Goal: Complete application form

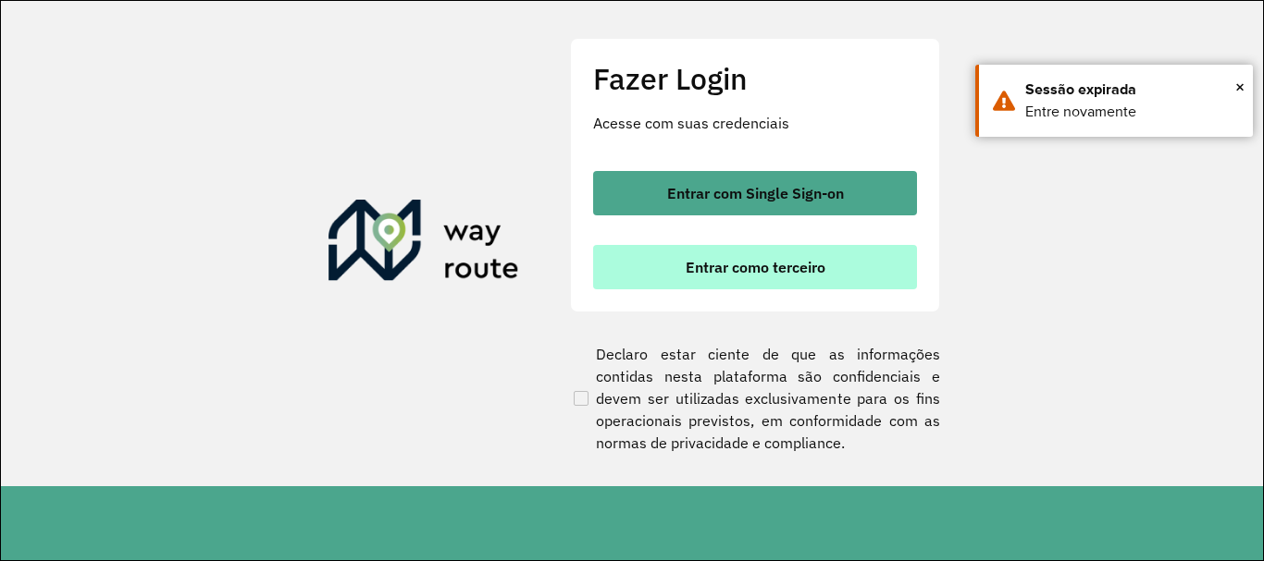
click at [843, 261] on button "Entrar como terceiro" at bounding box center [755, 267] width 324 height 44
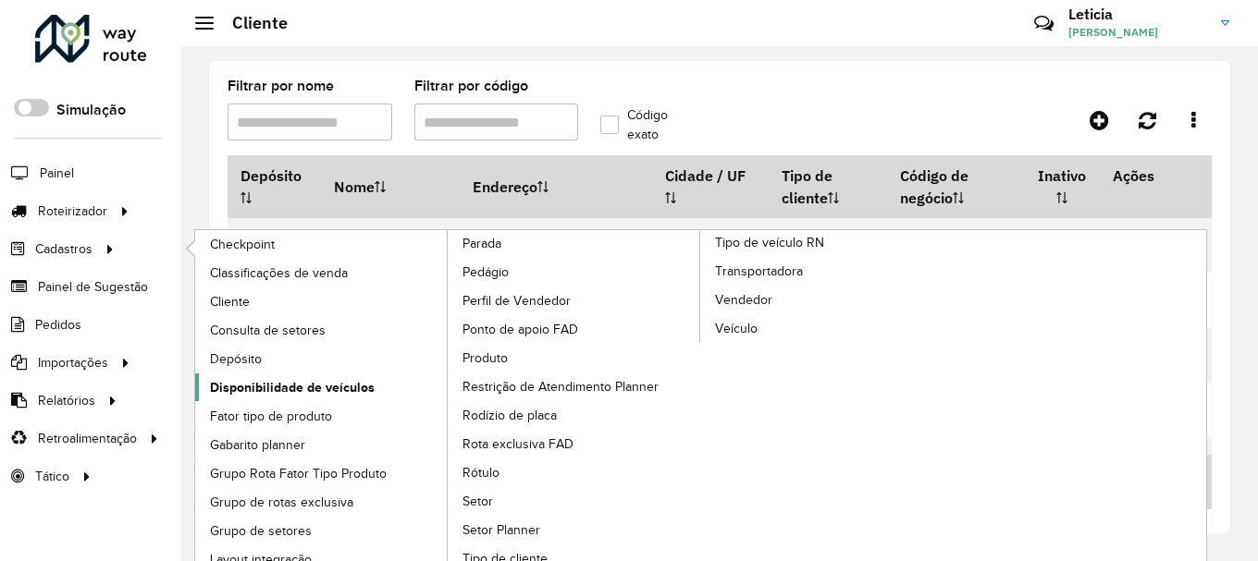
click at [245, 390] on span "Disponibilidade de veículos" at bounding box center [292, 387] width 165 height 19
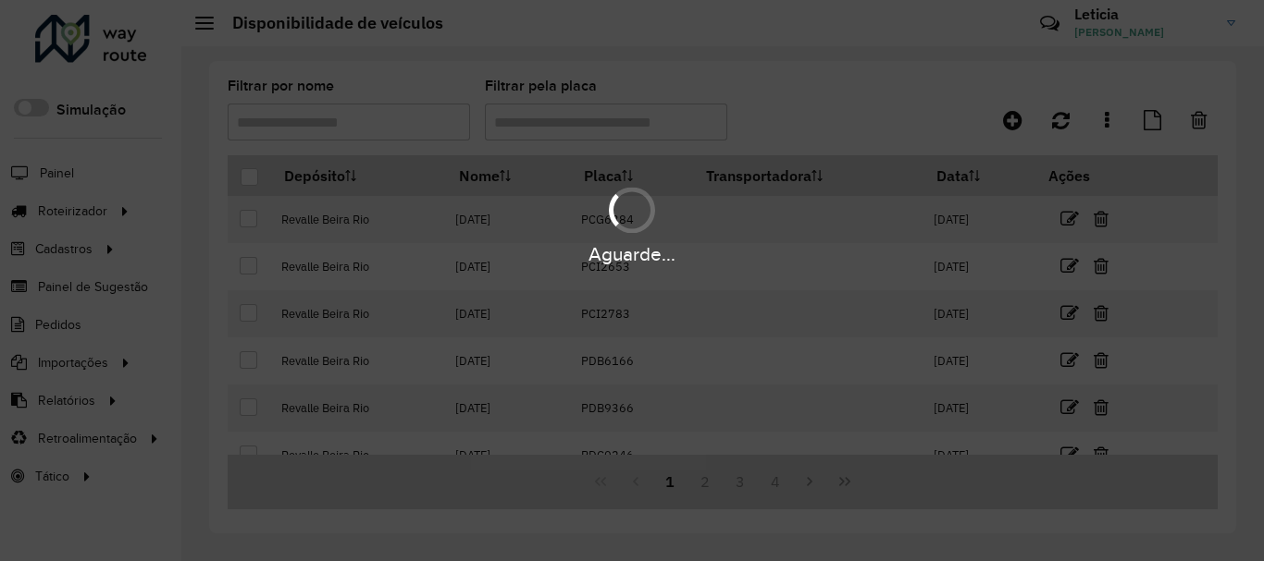
click at [1011, 126] on div "Aguarde..." at bounding box center [632, 280] width 1264 height 561
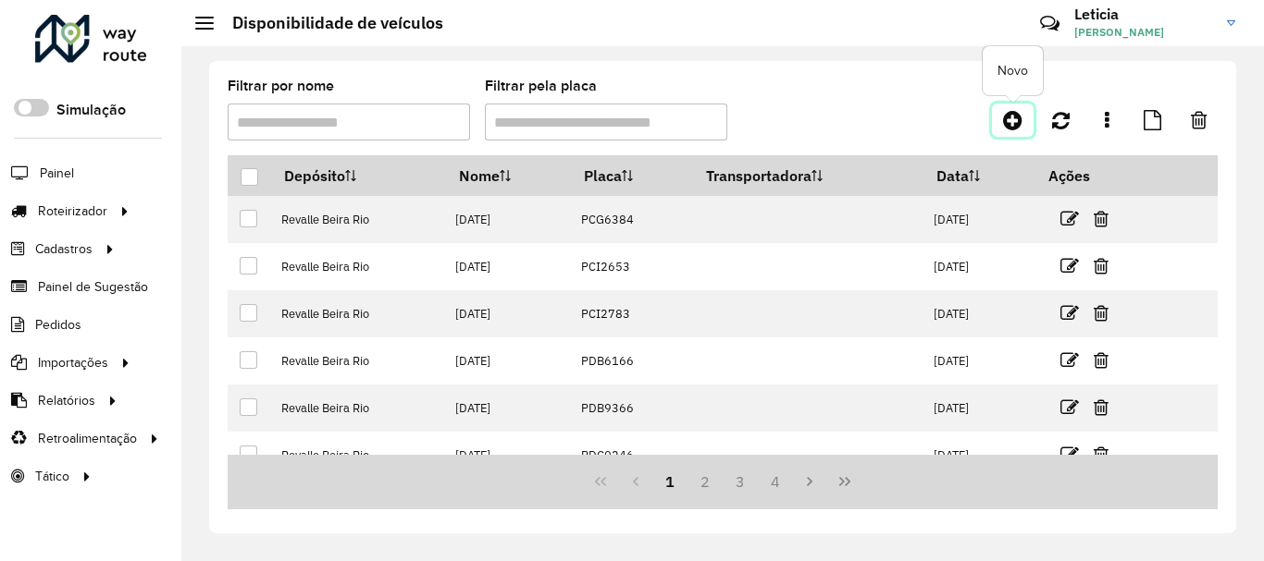
click at [1011, 126] on icon at bounding box center [1012, 120] width 19 height 22
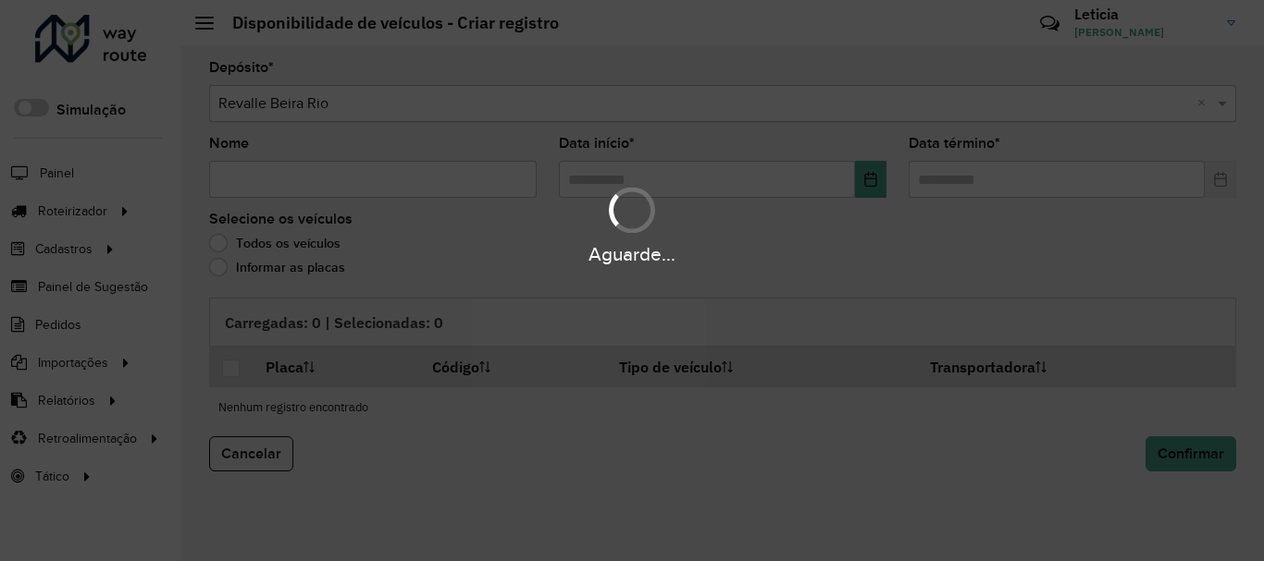
click at [356, 184] on div "Aguarde..." at bounding box center [632, 224] width 1264 height 88
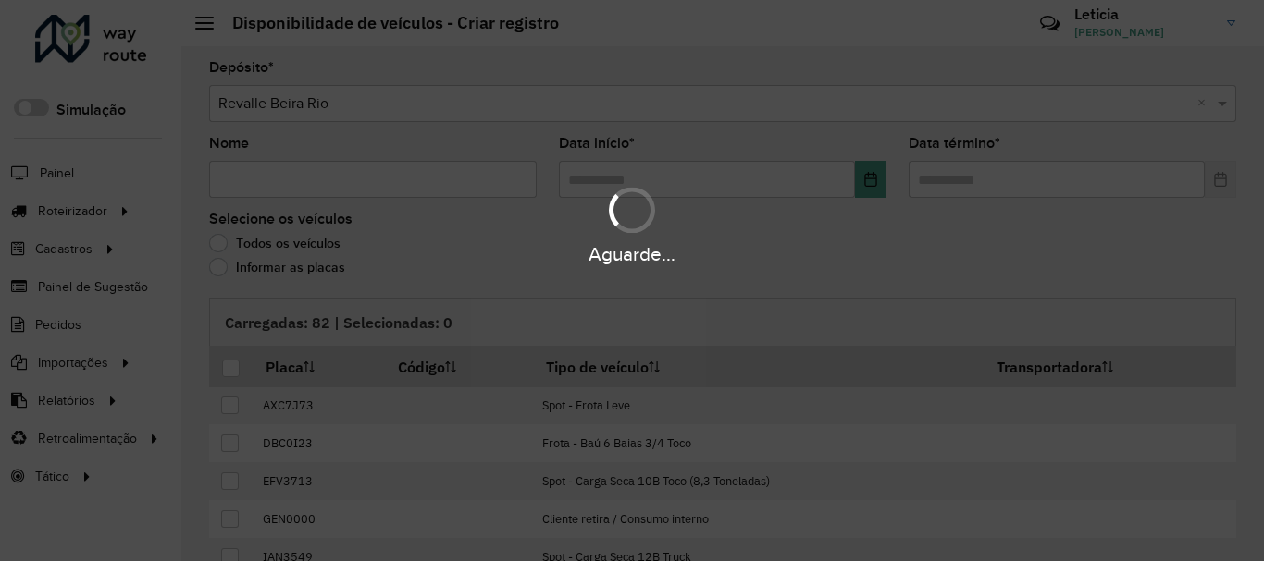
click at [356, 184] on div "Aguarde..." at bounding box center [632, 224] width 1264 height 88
click at [356, 184] on input "Nome" at bounding box center [372, 179] width 327 height 37
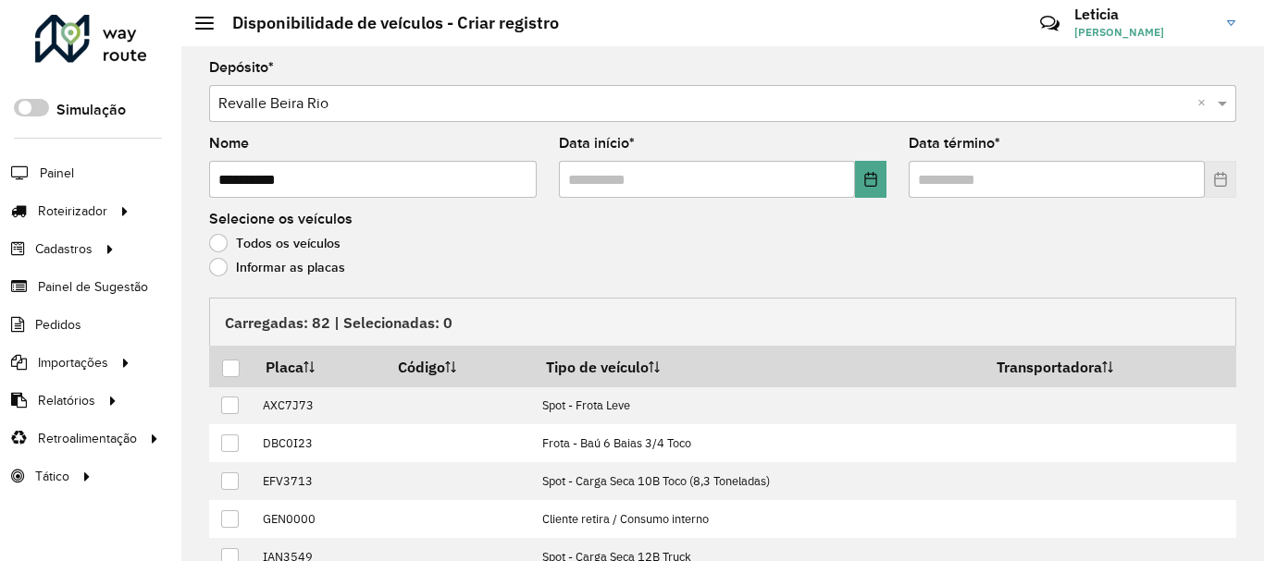
type input "**********"
click at [848, 182] on input "text" at bounding box center [707, 179] width 296 height 37
click at [857, 182] on button "Choose Date" at bounding box center [870, 179] width 31 height 37
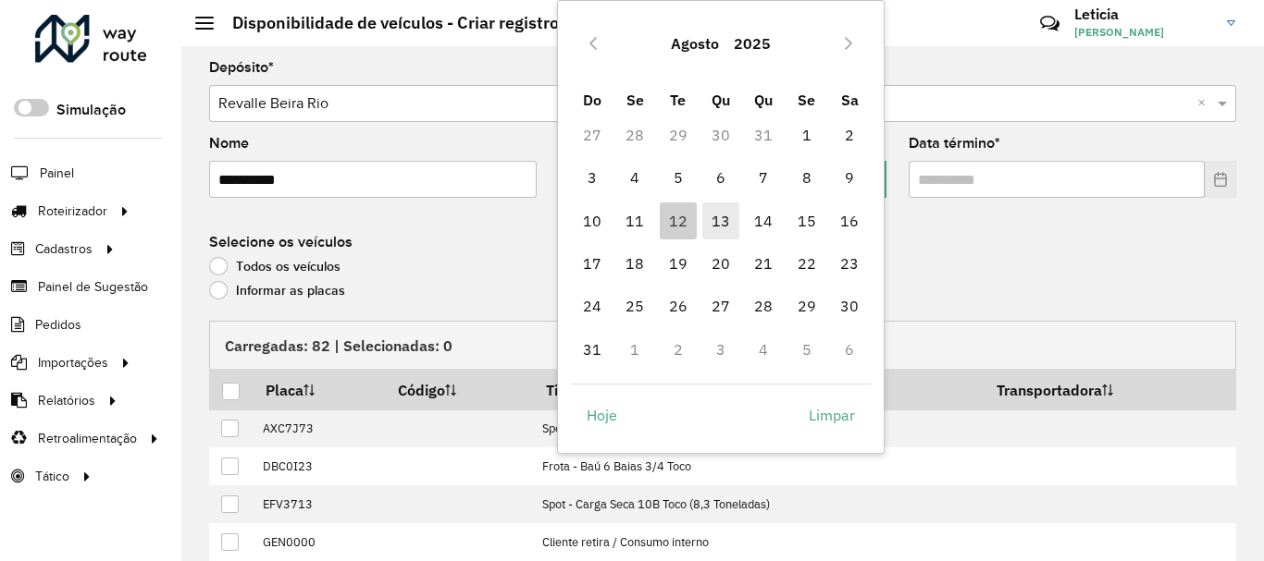
click at [723, 220] on span "13" at bounding box center [720, 221] width 37 height 37
type input "**********"
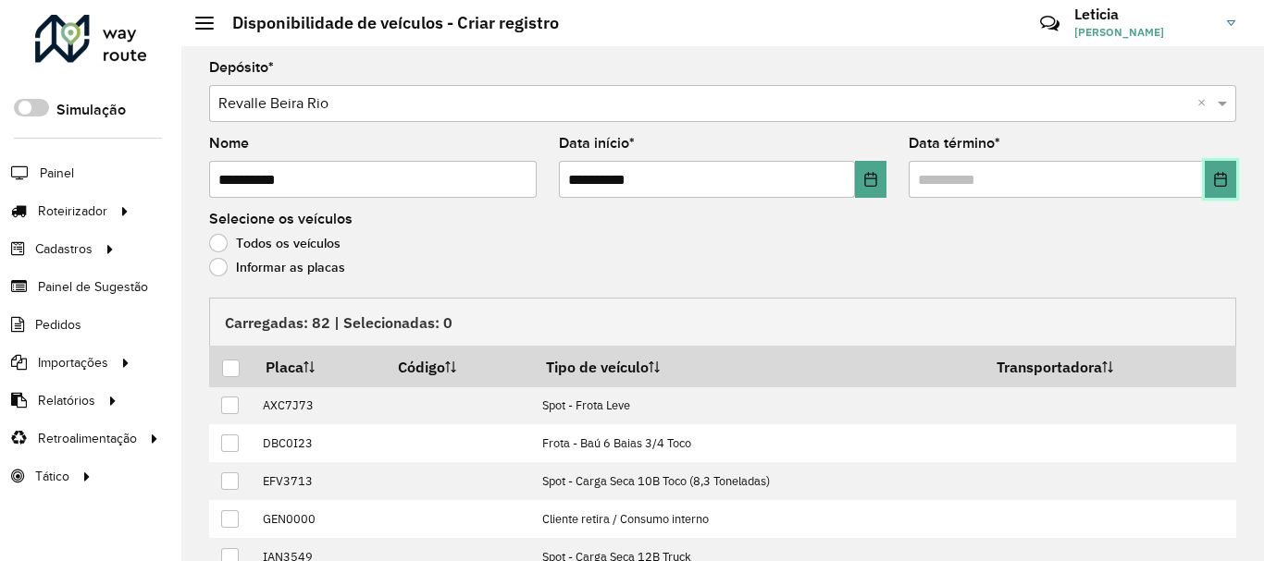
click at [1205, 182] on button "Choose Date" at bounding box center [1219, 179] width 31 height 37
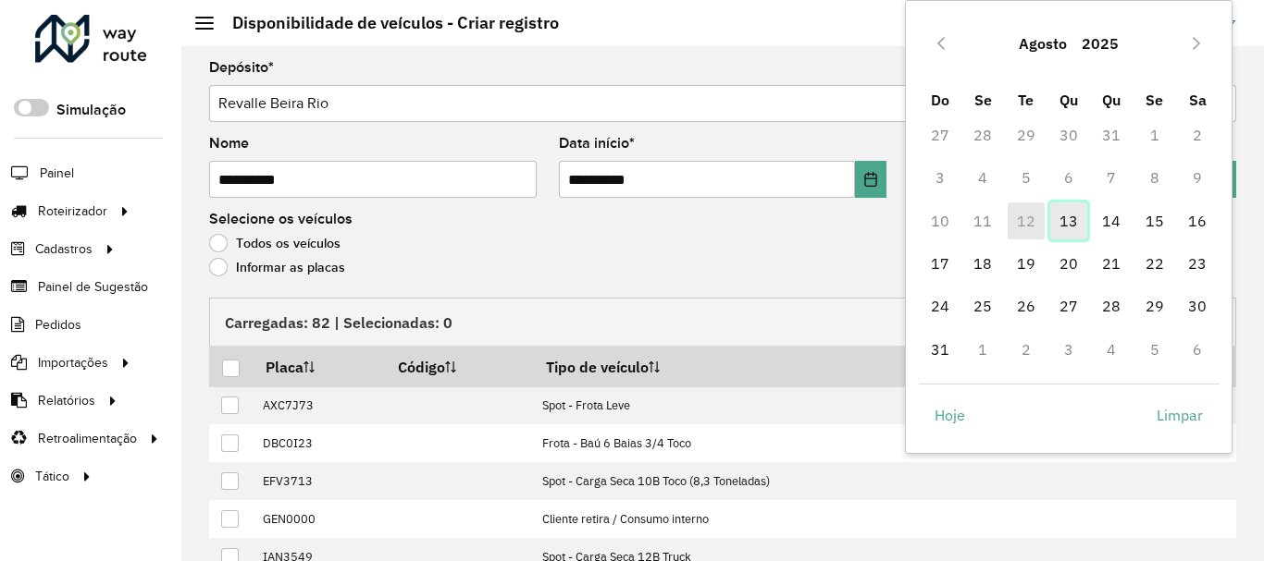
click at [1067, 224] on span "13" at bounding box center [1068, 221] width 37 height 37
type input "**********"
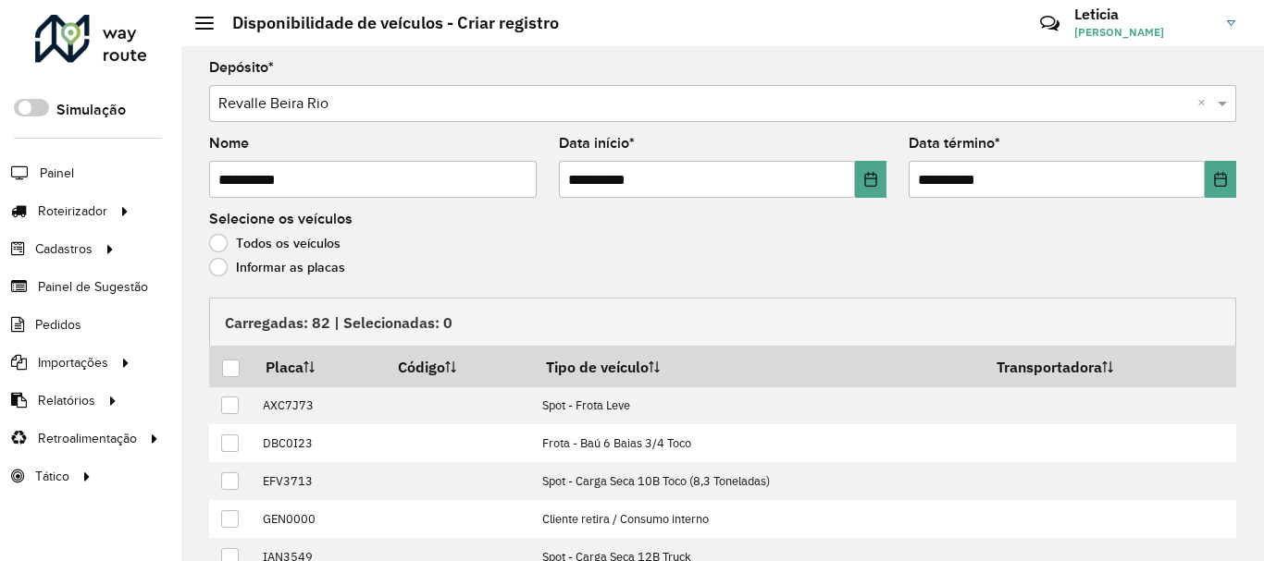
click at [224, 259] on label "Informar as placas" at bounding box center [277, 267] width 136 height 19
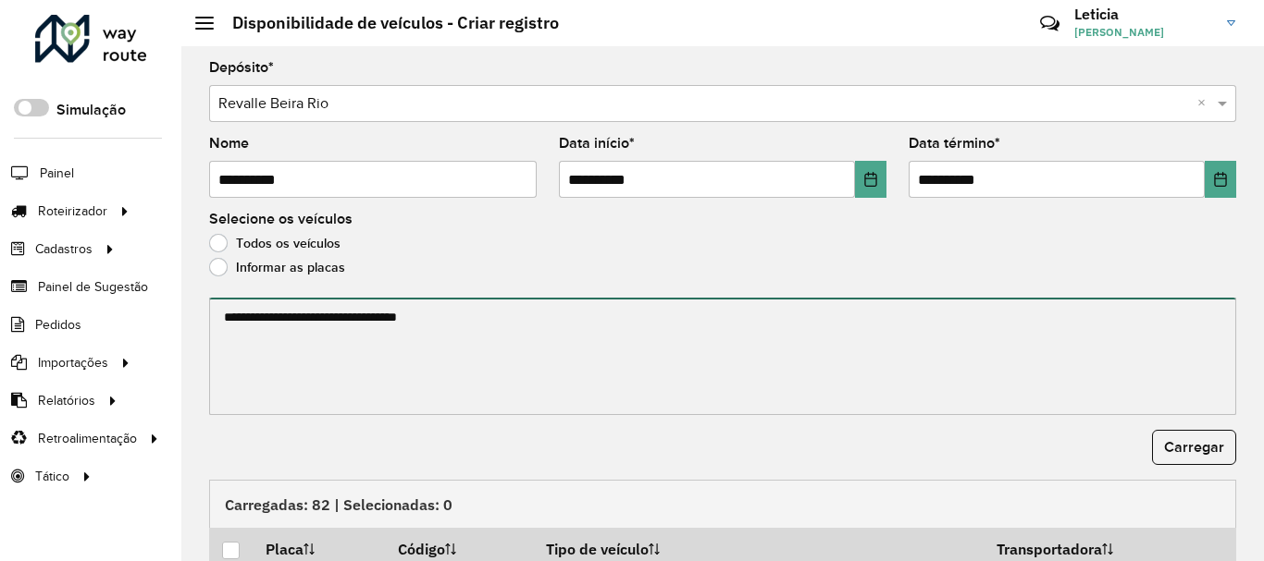
click at [317, 306] on textarea at bounding box center [722, 356] width 1027 height 117
paste textarea "******* ******* ******* ******* ******* ******* ******* ******* ******* *******…"
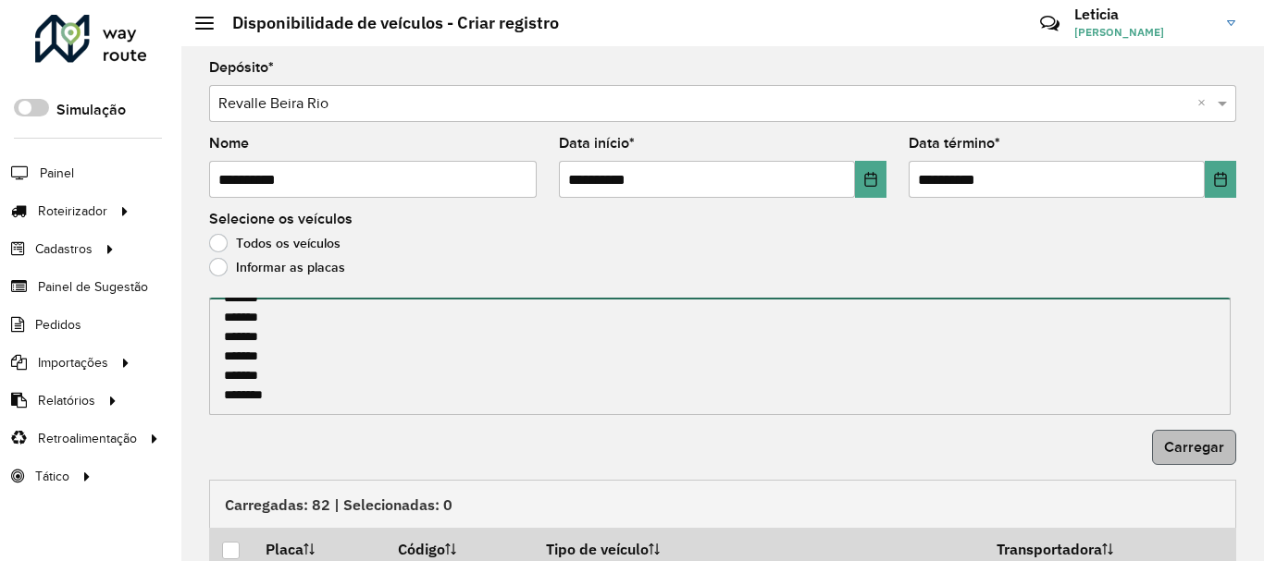
type textarea "******* ******* ******* ******* ******* ******* ******* ******* ******* *******…"
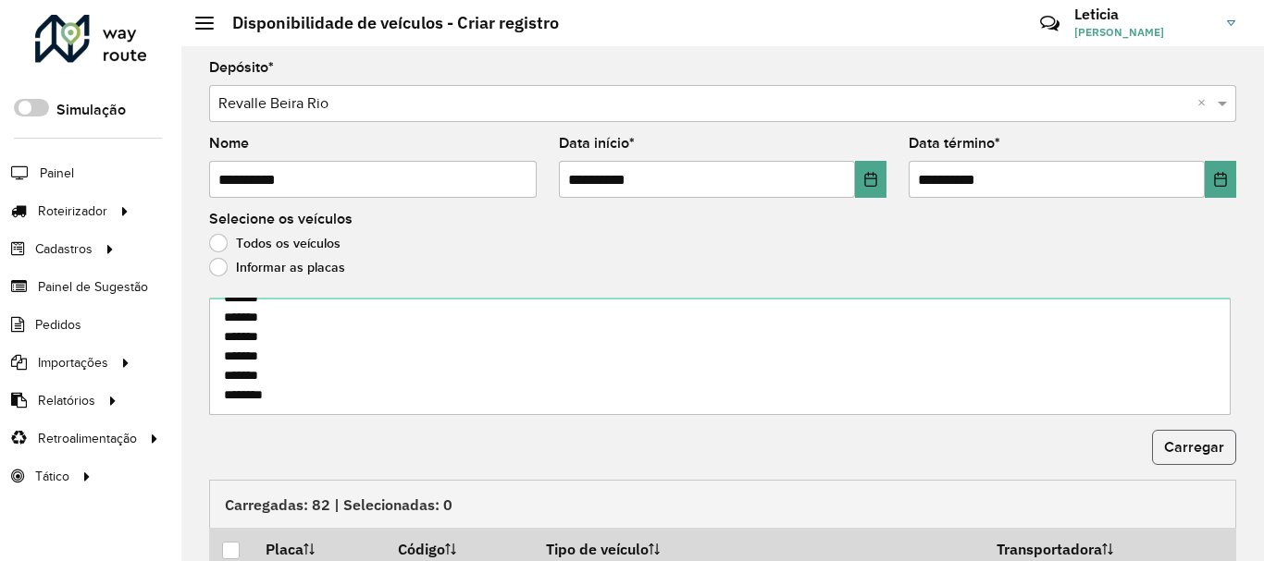
click at [1164, 445] on span "Carregar" at bounding box center [1194, 447] width 60 height 16
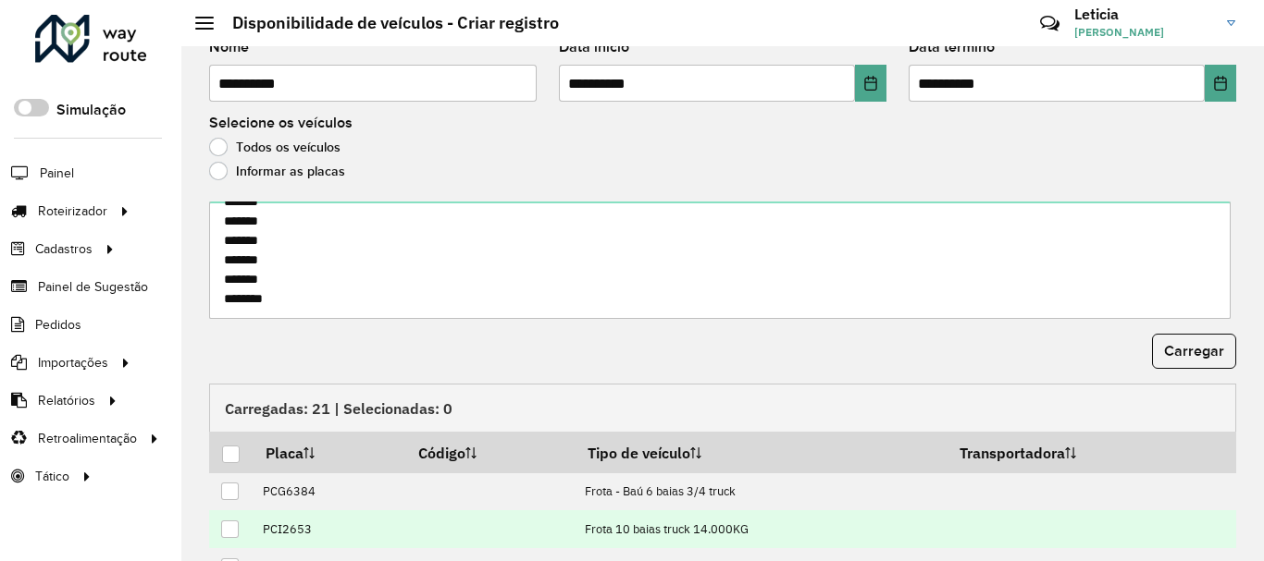
scroll to position [185, 0]
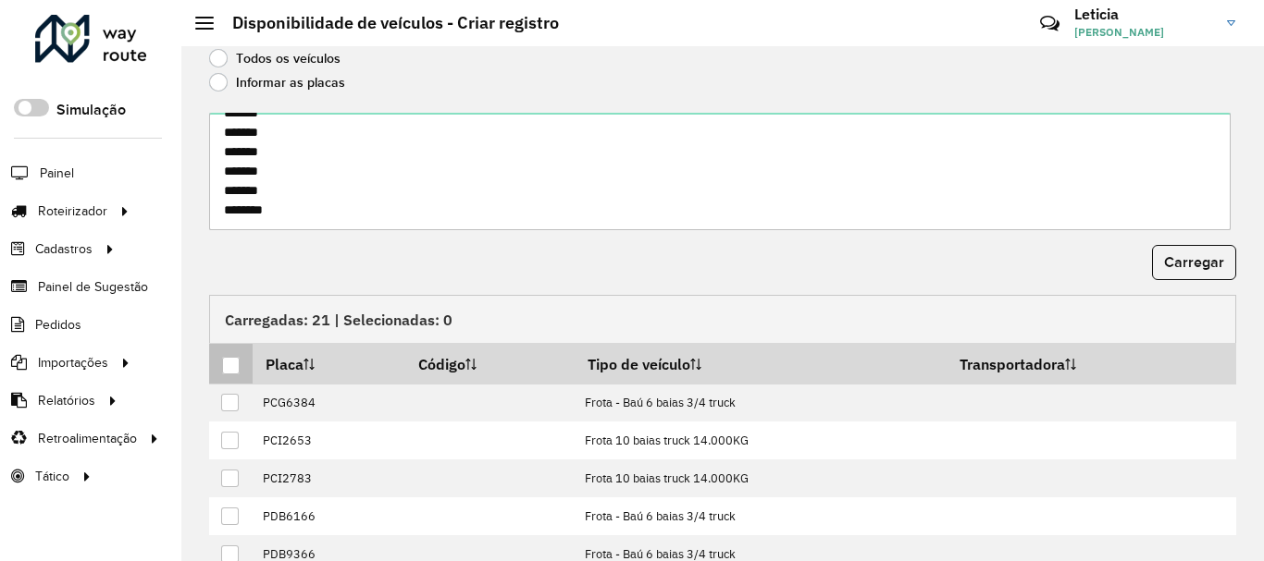
click at [238, 376] on th at bounding box center [230, 364] width 43 height 40
click at [216, 360] on th at bounding box center [230, 364] width 43 height 40
click at [228, 364] on div at bounding box center [231, 366] width 18 height 18
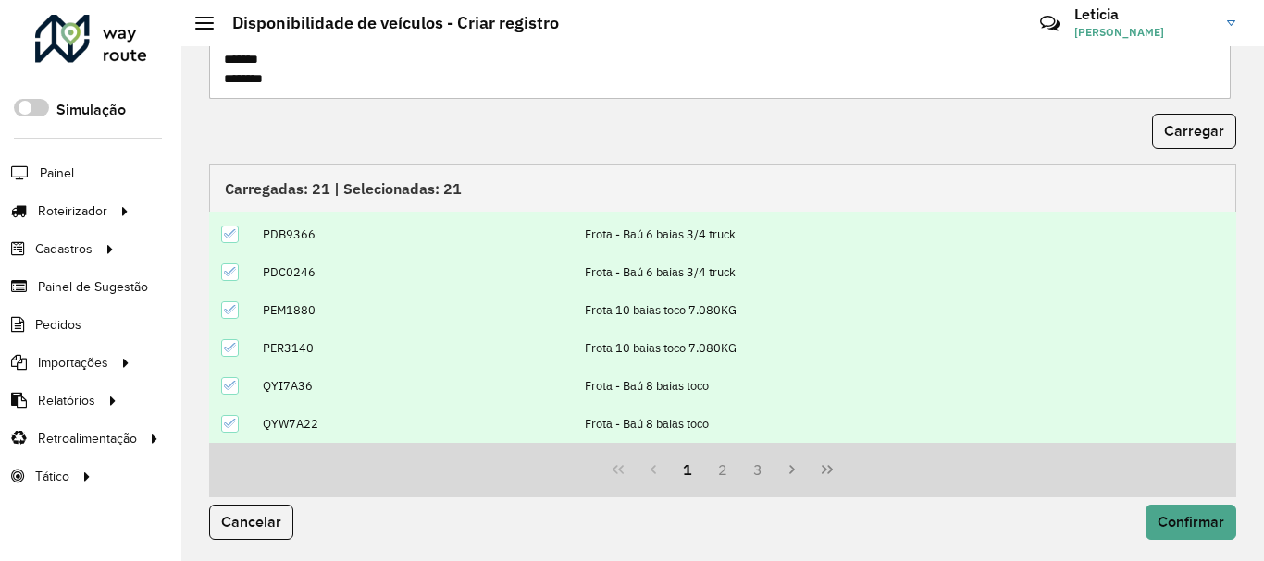
scroll to position [317, 0]
drag, startPoint x: 1211, startPoint y: 503, endPoint x: 1205, endPoint y: 515, distance: 13.2
click at [1210, 503] on div "Cancelar Confirmar" at bounding box center [722, 529] width 1049 height 65
click at [1204, 517] on span "Confirmar" at bounding box center [1190, 521] width 67 height 16
